Goal: Book appointment/travel/reservation

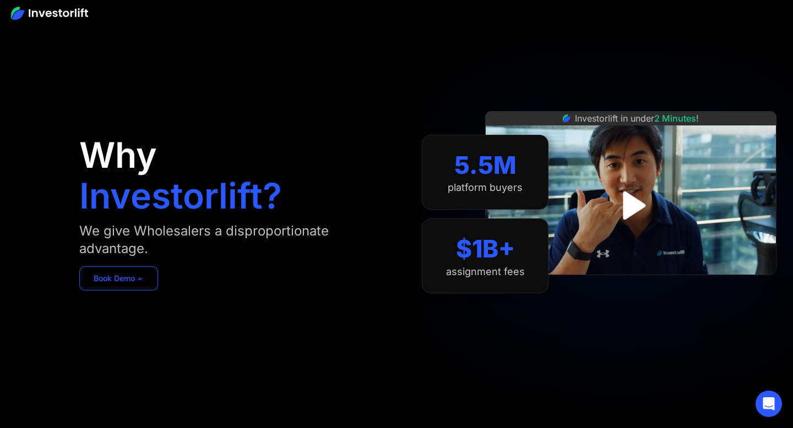
click at [122, 284] on link "Book Demo ➢" at bounding box center [118, 278] width 79 height 24
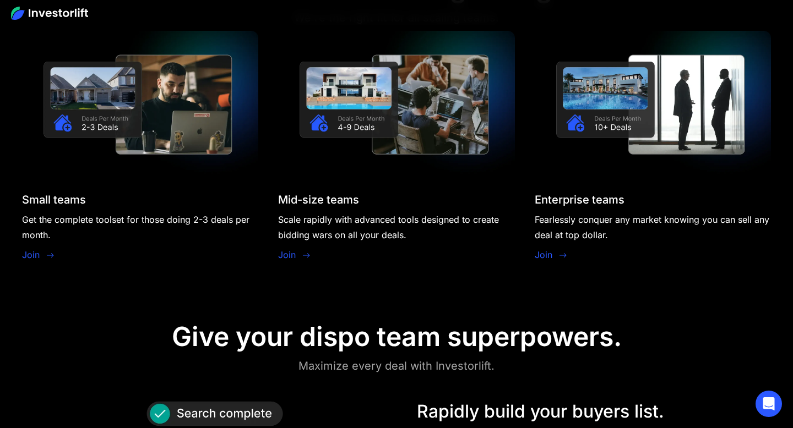
scroll to position [999, 0]
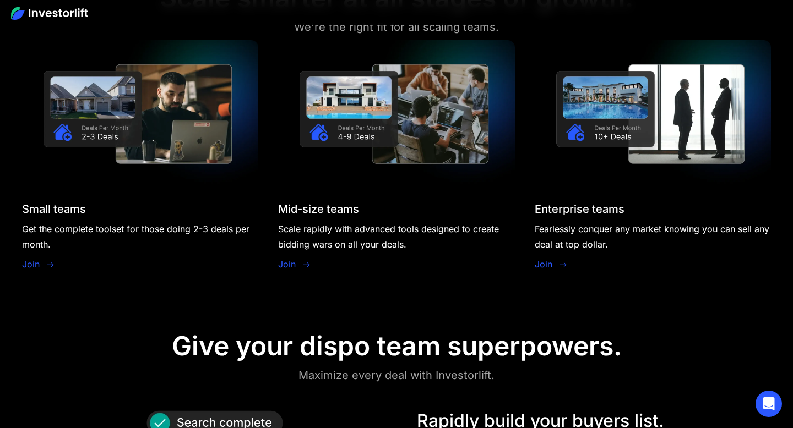
click at [35, 268] on link "Join" at bounding box center [31, 264] width 18 height 13
